Goal: Task Accomplishment & Management: Use online tool/utility

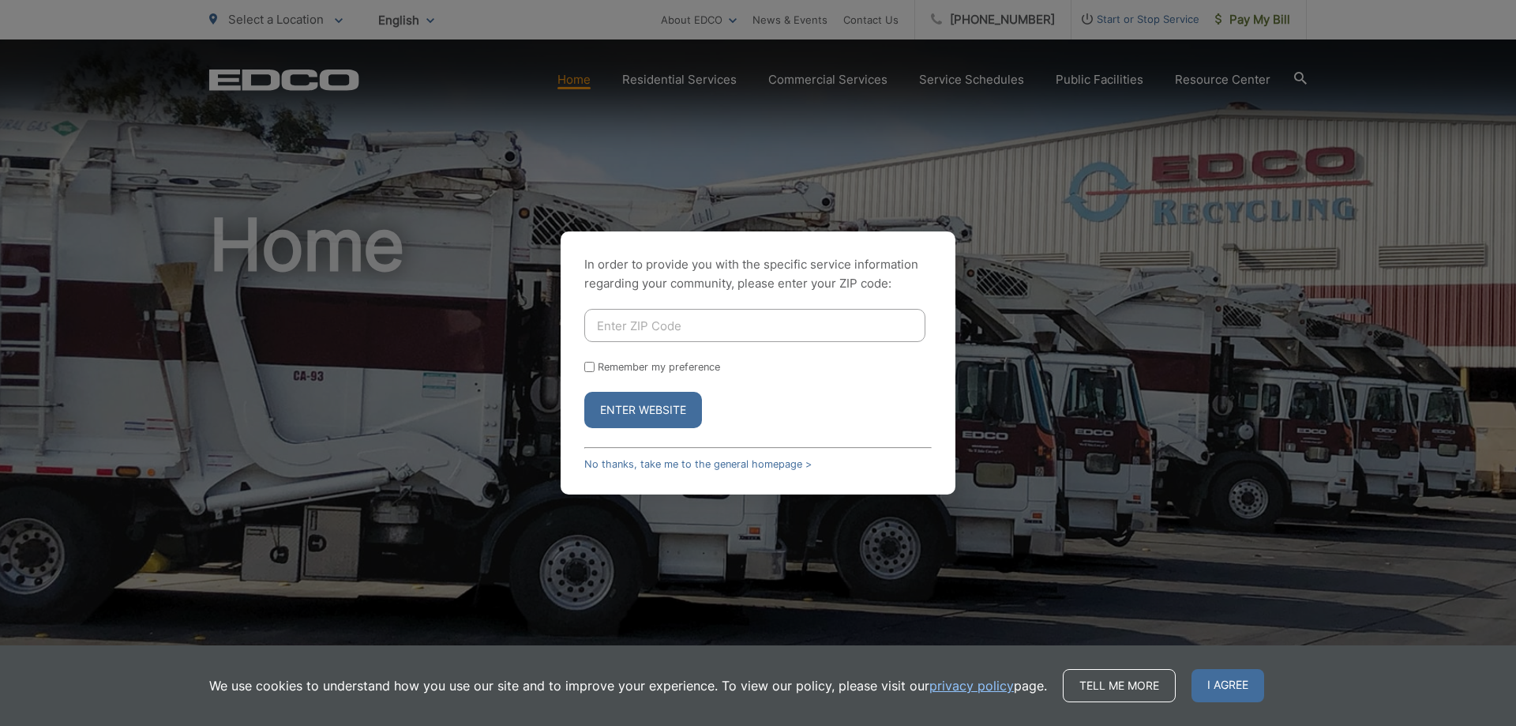
click at [715, 322] on input "Enter ZIP Code" at bounding box center [754, 325] width 341 height 33
type input "90713"
click at [636, 418] on button "Enter Website" at bounding box center [643, 410] width 118 height 36
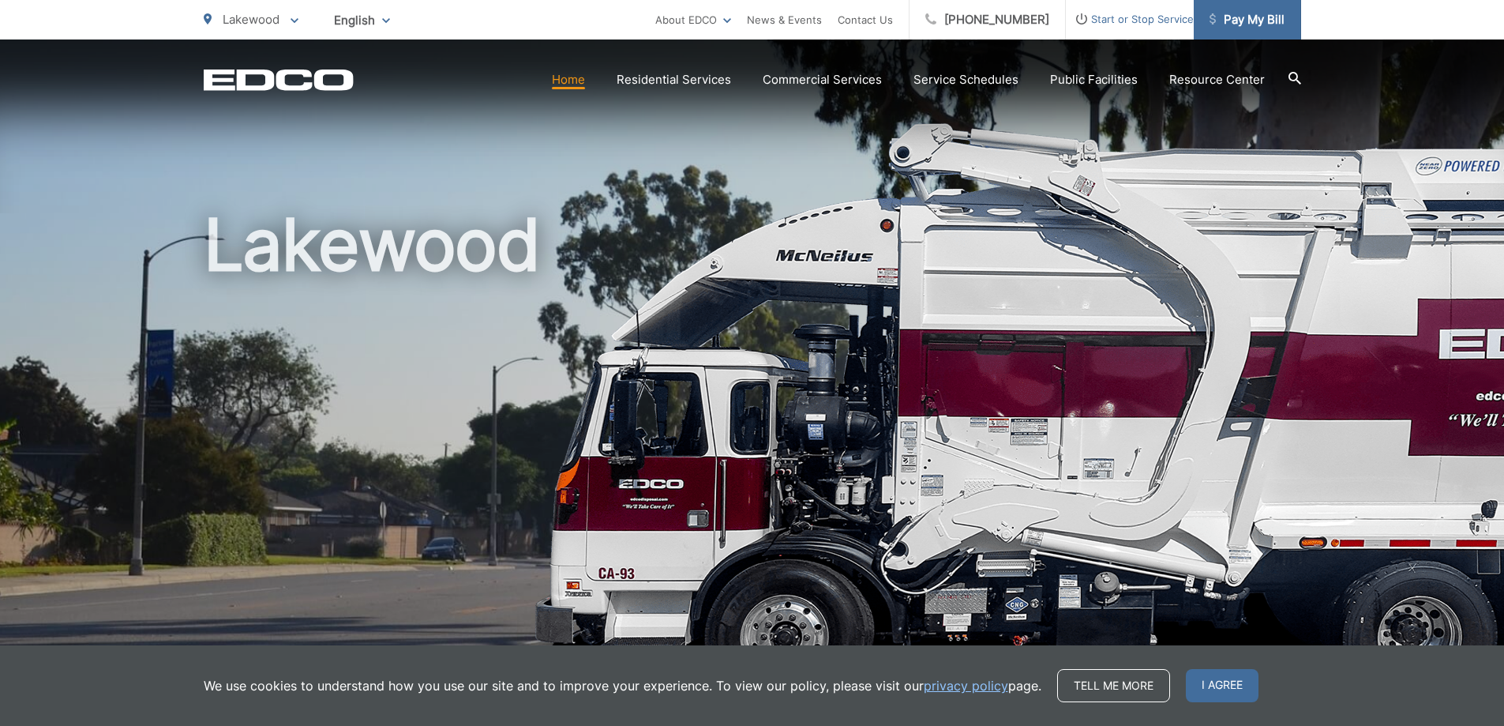
click at [1241, 15] on span "Pay My Bill" at bounding box center [1247, 19] width 75 height 19
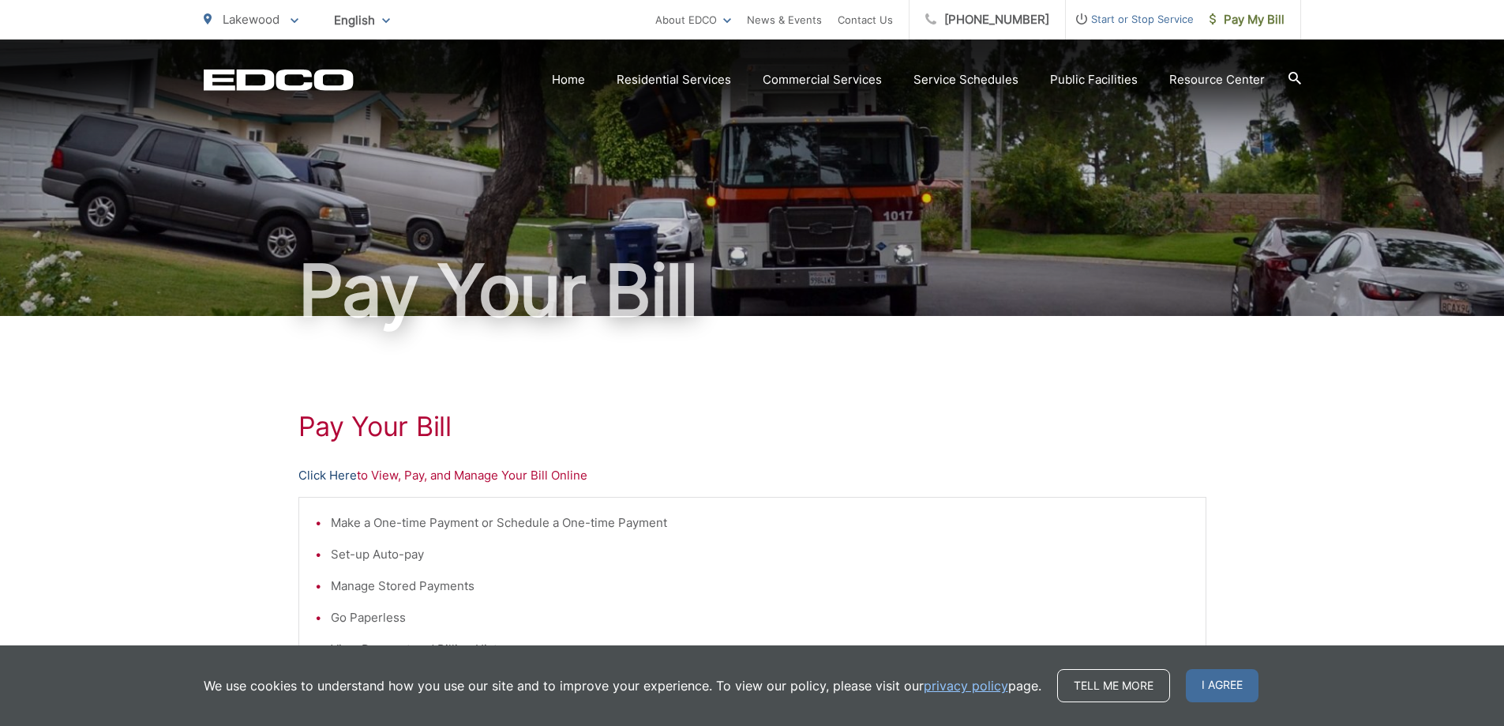
click at [340, 475] on link "Click Here" at bounding box center [327, 475] width 58 height 19
